Goal: Navigation & Orientation: Find specific page/section

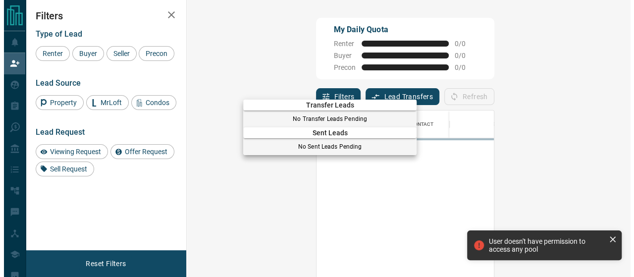
scroll to position [198, 415]
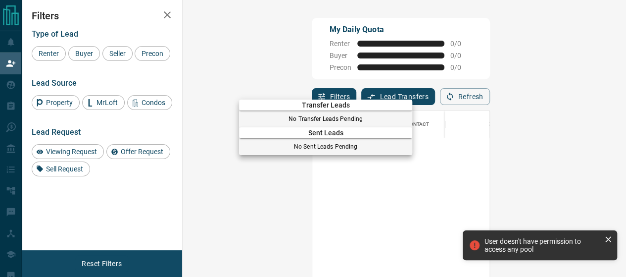
click at [12, 41] on div at bounding box center [313, 138] width 626 height 277
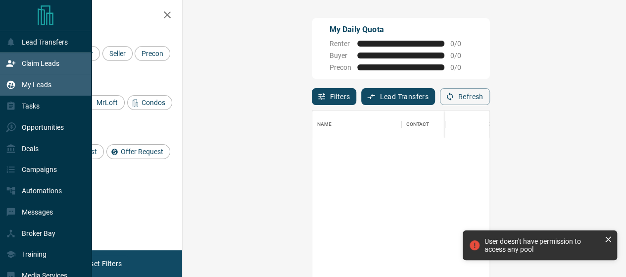
click at [13, 87] on icon at bounding box center [11, 85] width 10 height 10
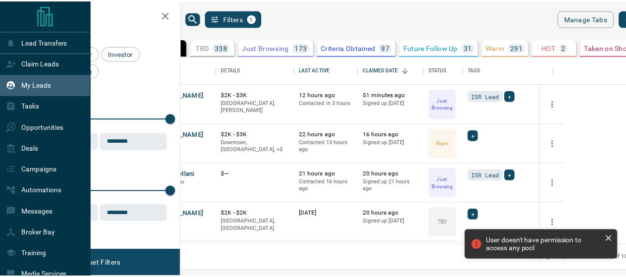
scroll to position [181, 439]
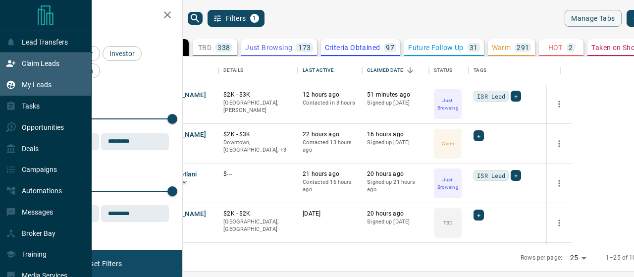
drag, startPoint x: 38, startPoint y: 65, endPoint x: 31, endPoint y: 72, distance: 9.8
click at [31, 72] on div "Claim Leads" at bounding box center [46, 63] width 92 height 21
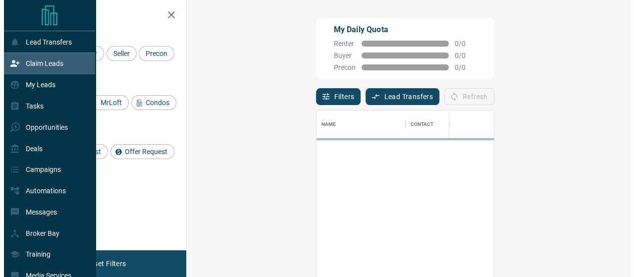
scroll to position [198, 415]
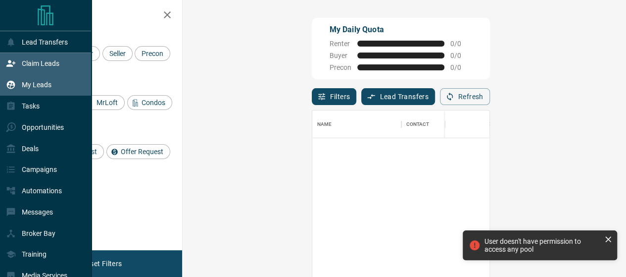
click at [48, 86] on p "My Leads" at bounding box center [37, 85] width 30 height 8
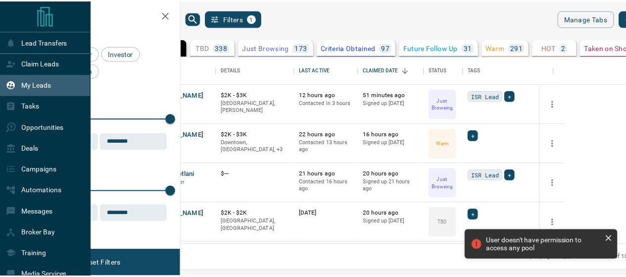
scroll to position [181, 439]
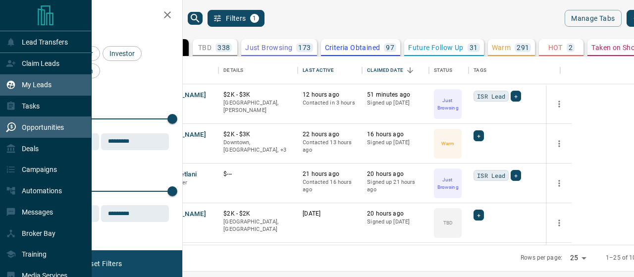
click at [47, 128] on p "Opportunities" at bounding box center [43, 127] width 42 height 8
